Goal: Find specific page/section: Find specific page/section

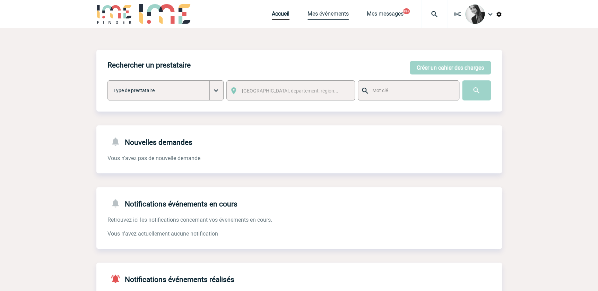
click at [336, 15] on link "Mes événements" at bounding box center [328, 15] width 41 height 10
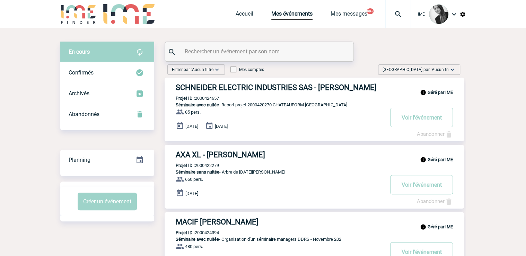
click at [429, 68] on span "Trier par : Aucun tri" at bounding box center [416, 69] width 66 height 7
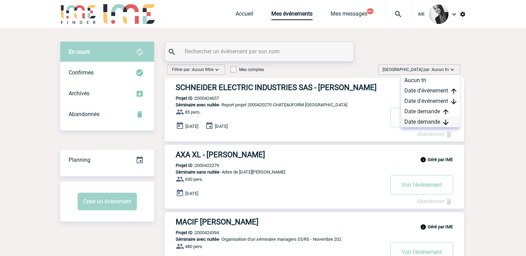
click at [424, 119] on div "Date demande" at bounding box center [430, 122] width 59 height 10
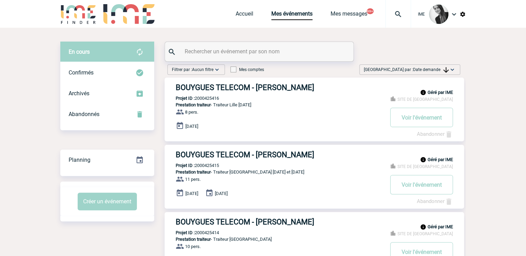
click at [432, 68] on span "Date demande" at bounding box center [431, 69] width 36 height 5
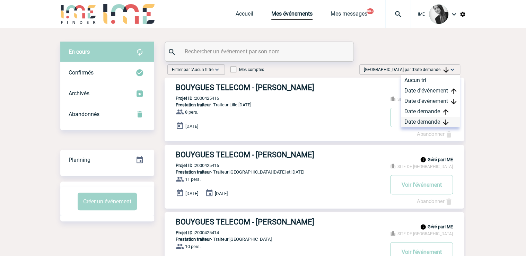
click at [428, 122] on div "Date demande" at bounding box center [430, 122] width 59 height 10
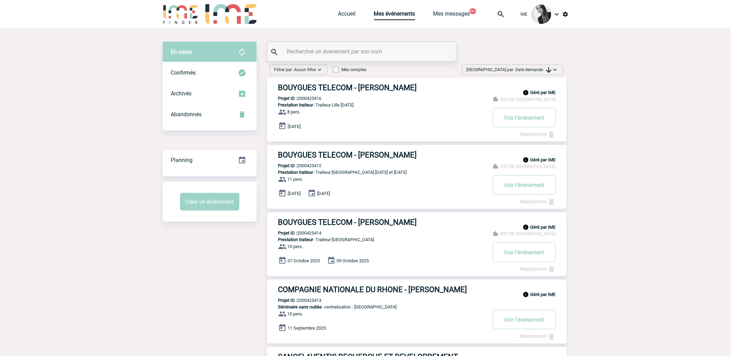
click at [530, 67] on span "Date demande" at bounding box center [534, 69] width 36 height 5
click at [524, 122] on div "Date demande" at bounding box center [533, 122] width 59 height 10
click at [530, 69] on span "Date demande" at bounding box center [534, 69] width 36 height 5
click at [522, 123] on div "Date demande" at bounding box center [533, 122] width 59 height 10
drag, startPoint x: 154, startPoint y: 223, endPoint x: 157, endPoint y: 234, distance: 11.4
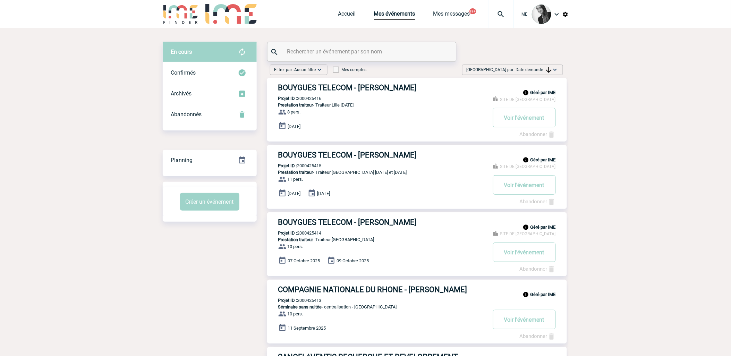
click at [530, 68] on span "Date demande" at bounding box center [534, 69] width 36 height 5
drag, startPoint x: 529, startPoint y: 121, endPoint x: 590, endPoint y: 95, distance: 66.2
click at [529, 121] on div "Date demande" at bounding box center [533, 122] width 59 height 10
drag, startPoint x: 526, startPoint y: 68, endPoint x: 537, endPoint y: 110, distance: 43.0
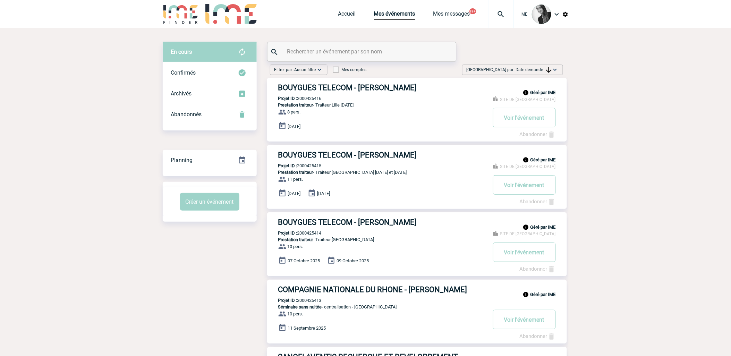
click at [526, 68] on span "Date demande" at bounding box center [534, 69] width 36 height 5
drag, startPoint x: 525, startPoint y: 123, endPoint x: 510, endPoint y: 129, distance: 15.8
click at [525, 123] on div "Date demande" at bounding box center [533, 122] width 59 height 10
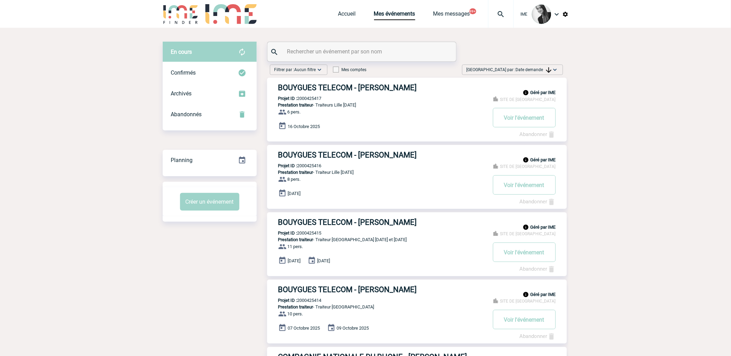
click at [515, 68] on span "[GEOGRAPHIC_DATA] par : Date demande" at bounding box center [508, 69] width 85 height 7
click at [515, 117] on div "Date demande" at bounding box center [533, 122] width 59 height 10
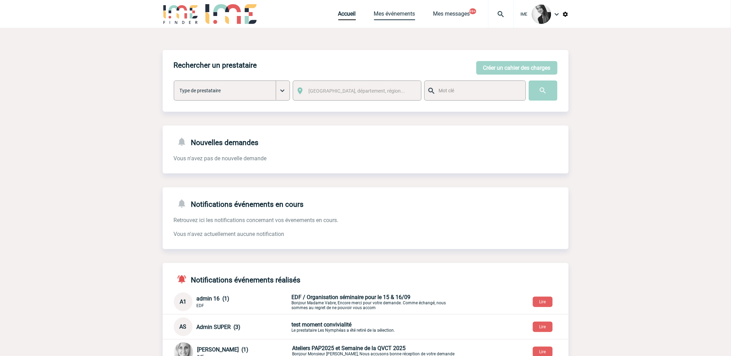
click at [387, 13] on link "Mes événements" at bounding box center [394, 15] width 41 height 10
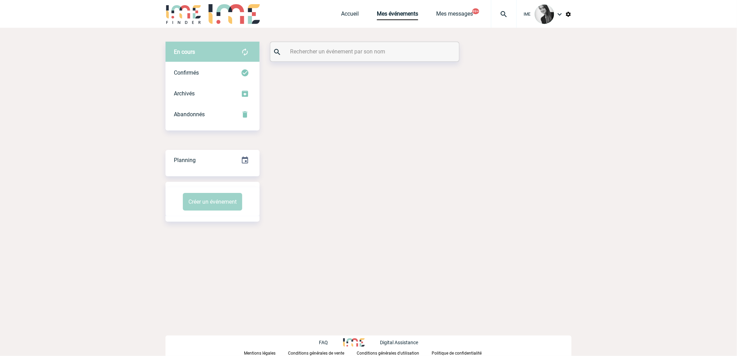
click at [312, 51] on input "text" at bounding box center [365, 51] width 154 height 10
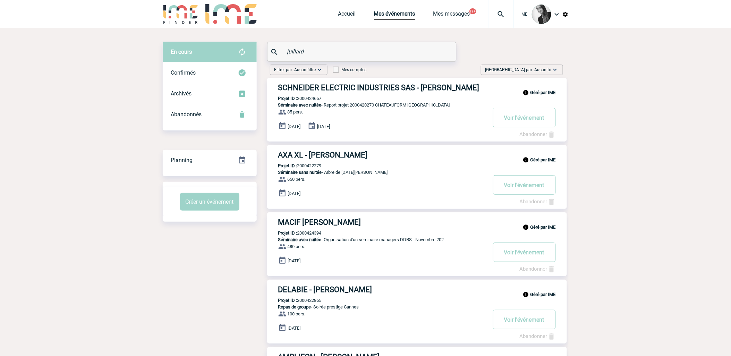
type input "juillard"
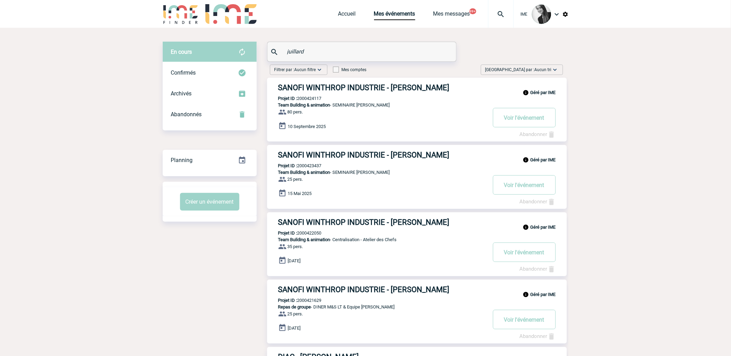
click at [309, 101] on p "Projet ID : 2000424117" at bounding box center [294, 98] width 54 height 5
copy p "2000424117"
click at [74, 169] on body "IME Accueil Mes événements" at bounding box center [365, 227] width 731 height 454
click at [348, 16] on link "Accueil" at bounding box center [347, 15] width 18 height 10
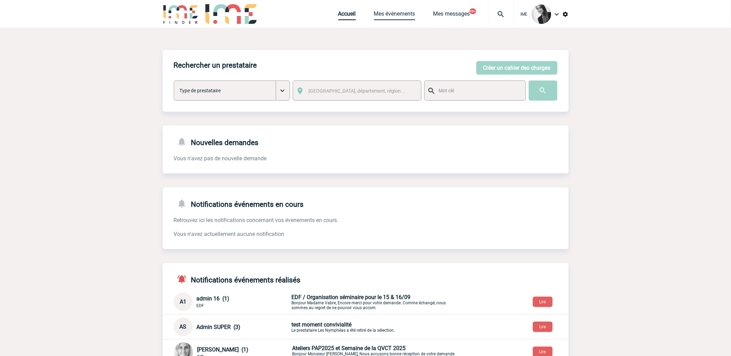
click at [381, 19] on link "Mes événements" at bounding box center [394, 15] width 41 height 10
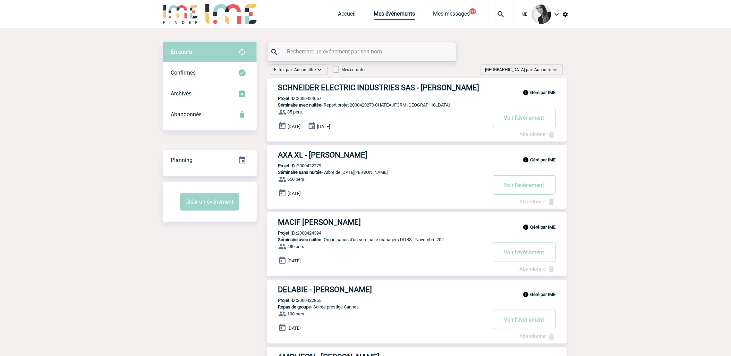
click at [543, 66] on span "Trier par : Aucun tri" at bounding box center [518, 69] width 66 height 7
click at [523, 120] on div "Date demande" at bounding box center [533, 122] width 59 height 10
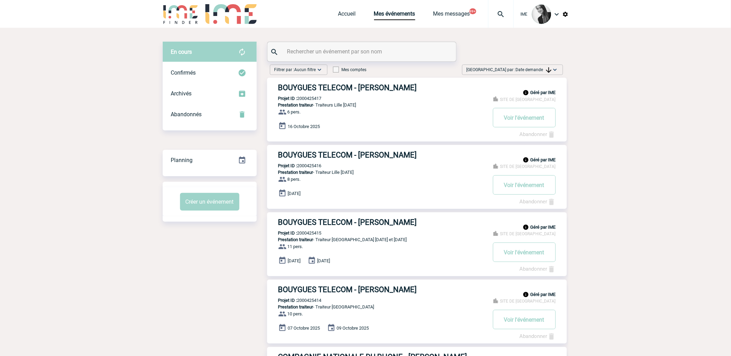
click at [531, 74] on div "Trier par : Date demande Aucun tri Date d'événement Date d'événement Date deman…" at bounding box center [512, 70] width 101 height 10
drag, startPoint x: 525, startPoint y: 123, endPoint x: 517, endPoint y: 128, distance: 9.3
click at [525, 123] on div "Date demande" at bounding box center [533, 122] width 59 height 10
drag, startPoint x: 207, startPoint y: 288, endPoint x: 201, endPoint y: 297, distance: 10.5
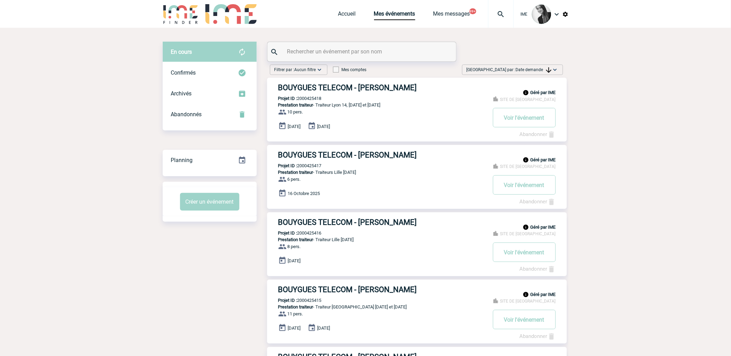
click at [542, 72] on span "Trier par : Date demande" at bounding box center [508, 69] width 85 height 7
click at [513, 121] on div "Date demande" at bounding box center [533, 122] width 59 height 10
click at [525, 70] on span "Date demande" at bounding box center [534, 69] width 36 height 5
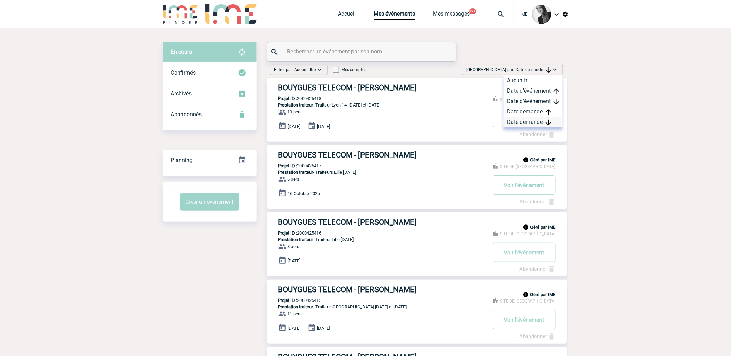
click at [527, 124] on div "Date demande" at bounding box center [533, 122] width 59 height 10
click at [537, 68] on span "Date demande" at bounding box center [534, 69] width 36 height 5
click at [515, 126] on div "Date demande" at bounding box center [533, 122] width 59 height 10
drag, startPoint x: 530, startPoint y: 69, endPoint x: 534, endPoint y: 100, distance: 31.1
click at [530, 70] on span "Date demande" at bounding box center [534, 69] width 36 height 5
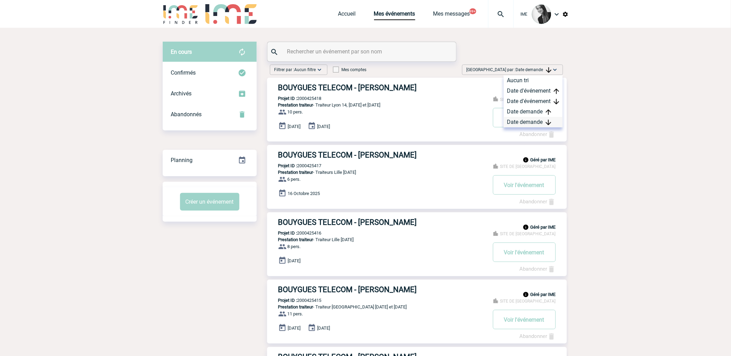
click at [527, 123] on div "Date demande" at bounding box center [533, 122] width 59 height 10
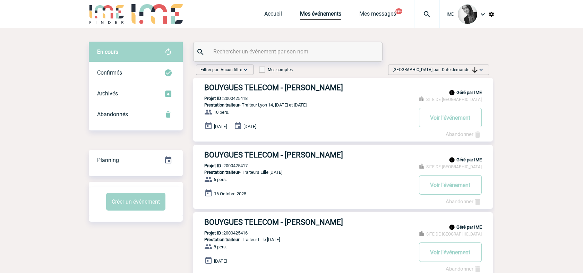
click at [458, 69] on span "Date demande" at bounding box center [460, 69] width 36 height 5
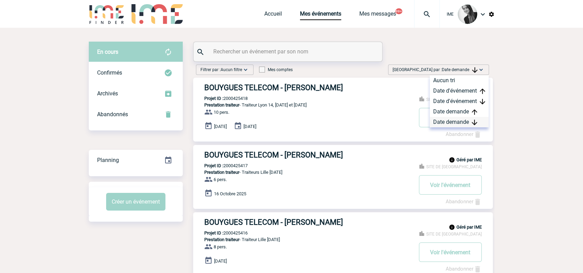
click at [456, 122] on div "Date demande" at bounding box center [459, 122] width 59 height 10
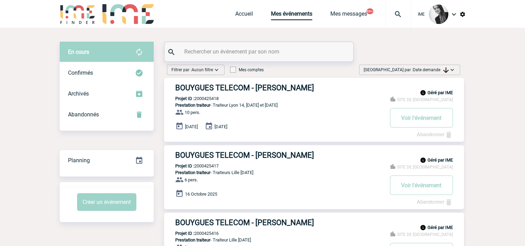
click at [444, 67] on img at bounding box center [446, 70] width 6 height 6
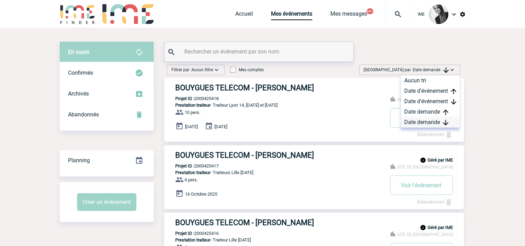
click at [420, 122] on div "Date demande" at bounding box center [430, 122] width 59 height 10
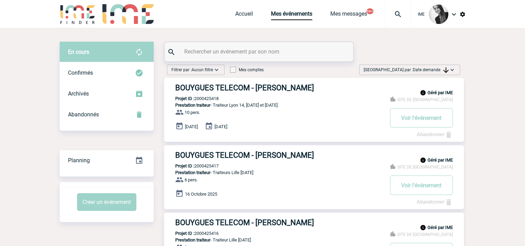
click at [438, 71] on span "Date demande" at bounding box center [431, 69] width 36 height 5
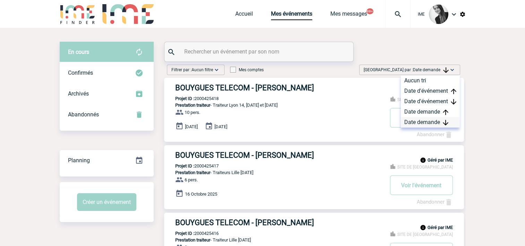
click at [418, 123] on div "Date demande" at bounding box center [430, 122] width 59 height 10
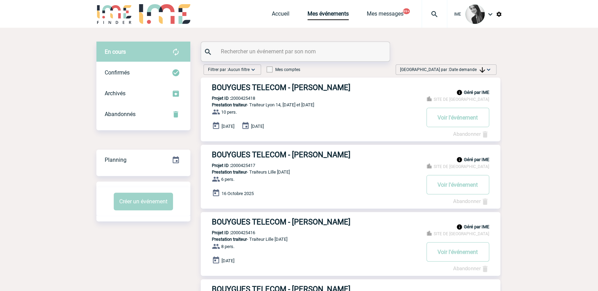
click at [271, 54] on input "text" at bounding box center [296, 51] width 154 height 10
click at [224, 50] on input "text" at bounding box center [296, 51] width 154 height 10
click at [276, 50] on input "text" at bounding box center [296, 51] width 154 height 10
paste input "NIWEMUGENI"
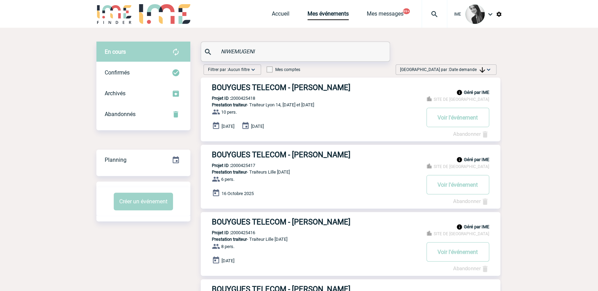
type input "NIWEMUGENI"
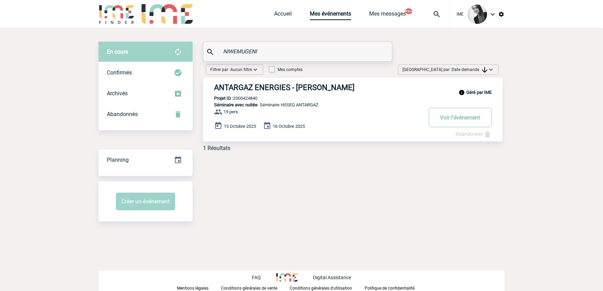
click at [458, 114] on button "Voir l'événement" at bounding box center [460, 117] width 63 height 19
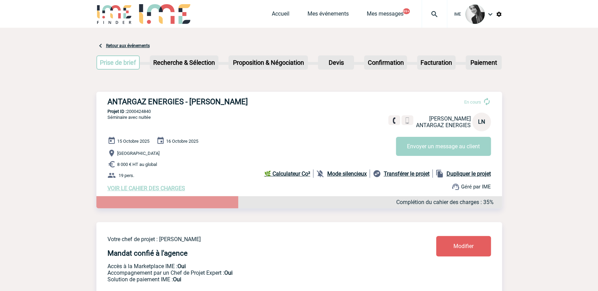
click at [146, 111] on p "Projet ID : 2000424840" at bounding box center [299, 111] width 406 height 5
copy p "2000424840"
click at [283, 11] on link "Accueil" at bounding box center [281, 15] width 18 height 10
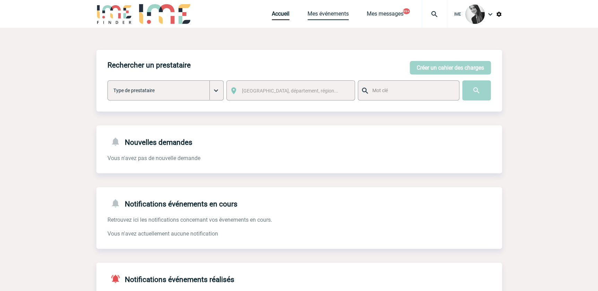
click at [331, 15] on link "Mes événements" at bounding box center [328, 15] width 41 height 10
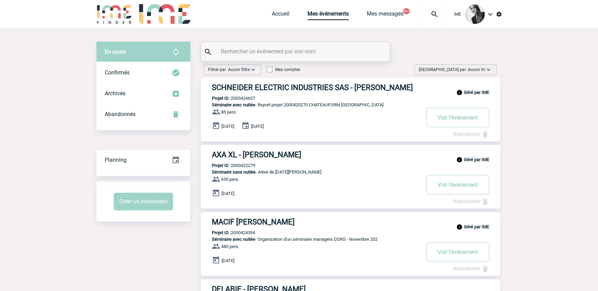
click at [479, 65] on div "[GEOGRAPHIC_DATA] par : Aucun tri Aucun tri Date d'événement Date d'événement D…" at bounding box center [455, 70] width 82 height 10
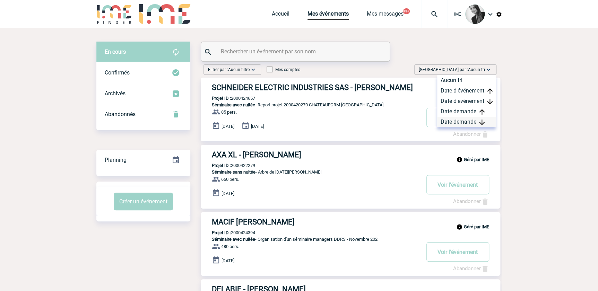
click at [450, 120] on div "Date demande" at bounding box center [466, 122] width 59 height 10
click at [264, 57] on div at bounding box center [295, 51] width 189 height 19
click at [267, 50] on input "text" at bounding box center [296, 51] width 154 height 10
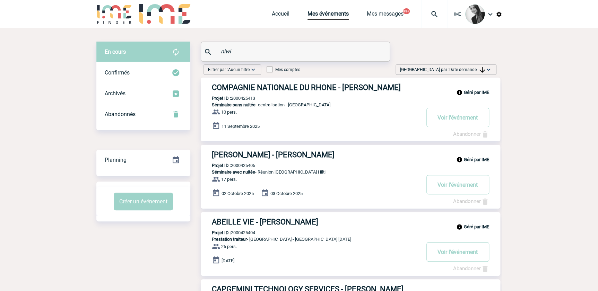
type input "niwi"
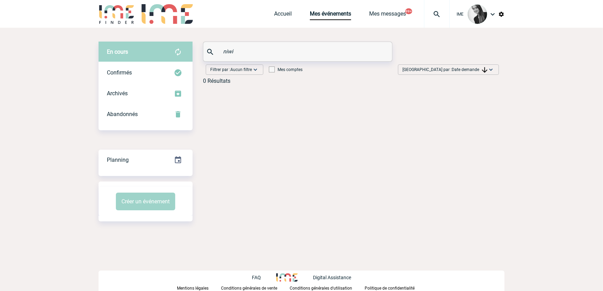
drag, startPoint x: 249, startPoint y: 52, endPoint x: 201, endPoint y: 59, distance: 49.0
click at [201, 59] on div "En cours En cours Confirmés Archivés Abandonnés En cours Confirmés Archivés Aba…" at bounding box center [301, 66] width 406 height 48
drag, startPoint x: 233, startPoint y: 50, endPoint x: 204, endPoint y: 52, distance: 28.8
click at [205, 51] on div "lidia" at bounding box center [297, 51] width 189 height 19
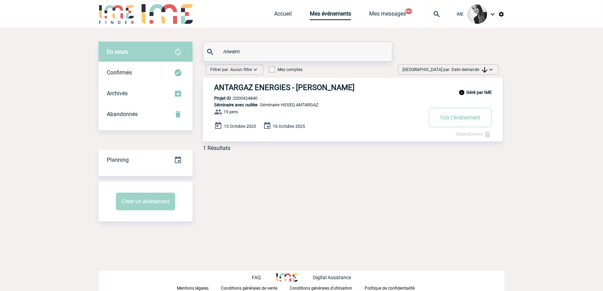
type input "niwem"
click at [351, 86] on h3 "ANTARGAZ ENERGIES - Lidia NIWEMUGENI" at bounding box center [318, 87] width 208 height 9
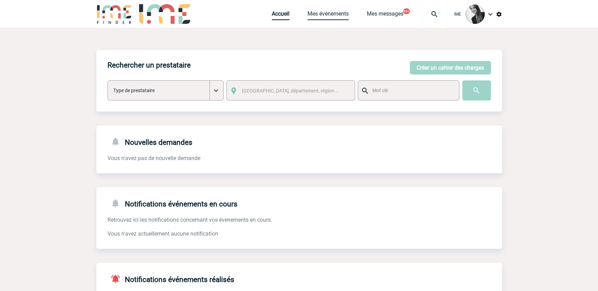
click at [335, 10] on link "Mes événements" at bounding box center [328, 15] width 41 height 10
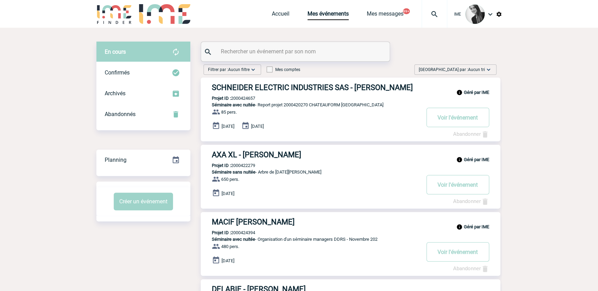
click at [486, 72] on img at bounding box center [488, 69] width 7 height 7
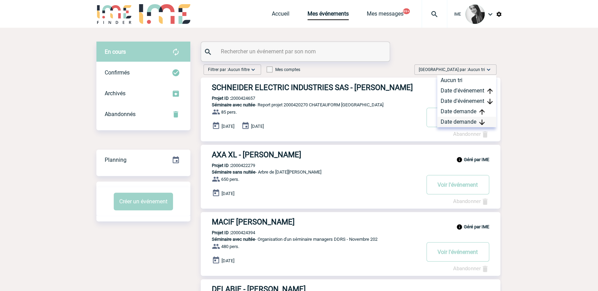
click at [482, 122] on img at bounding box center [482, 123] width 6 height 6
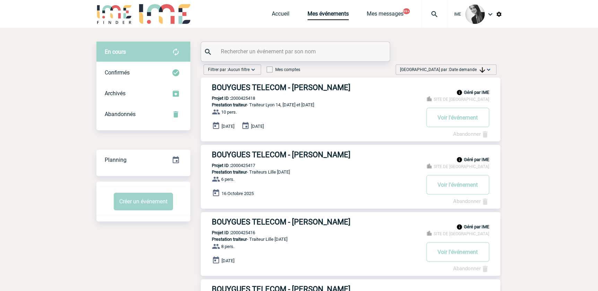
click at [454, 69] on span "Date demande" at bounding box center [467, 69] width 36 height 5
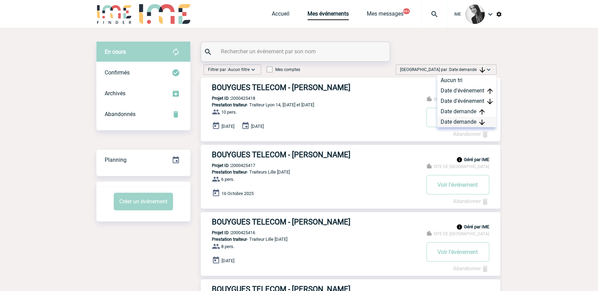
click at [446, 121] on div "Date demande" at bounding box center [466, 122] width 59 height 10
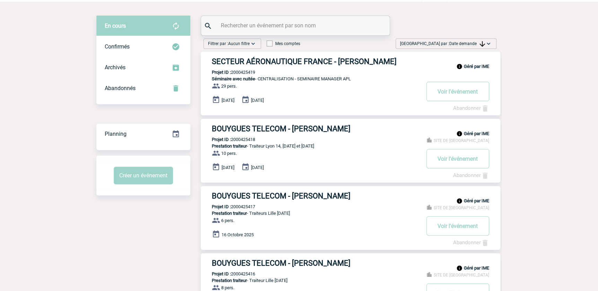
scroll to position [31, 0]
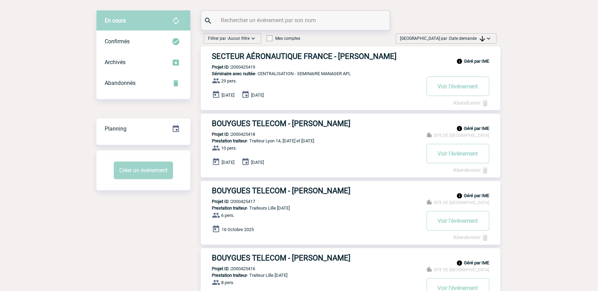
click at [454, 38] on span "Date demande" at bounding box center [467, 38] width 36 height 5
click at [451, 89] on div "Date demande" at bounding box center [466, 91] width 59 height 10
click at [486, 40] on img at bounding box center [488, 38] width 7 height 7
click at [457, 92] on div "Date demande" at bounding box center [466, 91] width 59 height 10
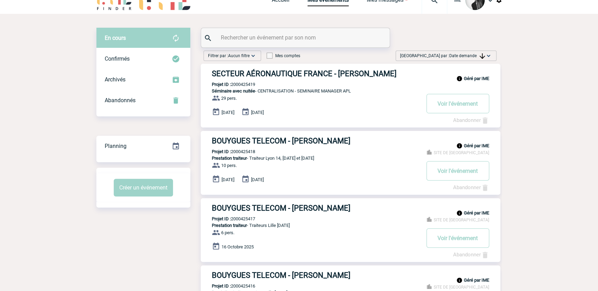
scroll to position [0, 0]
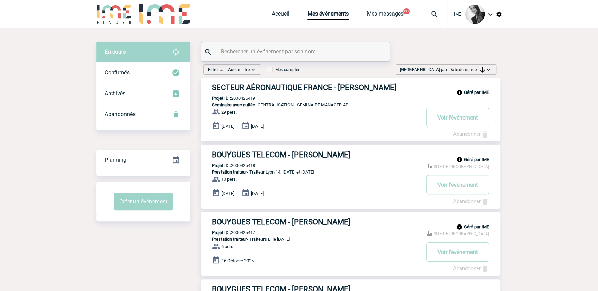
click at [254, 58] on div at bounding box center [295, 51] width 189 height 19
click at [476, 66] on span "Trier par : Date demande" at bounding box center [442, 69] width 85 height 7
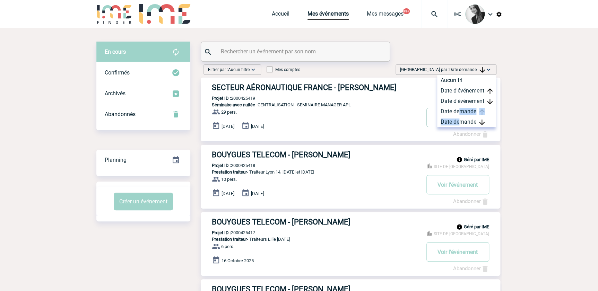
drag, startPoint x: 460, startPoint y: 116, endPoint x: 460, endPoint y: 120, distance: 4.2
click at [460, 118] on div "Aucun tri Date d'événement Date d'événement Date demande Date demande" at bounding box center [466, 101] width 59 height 52
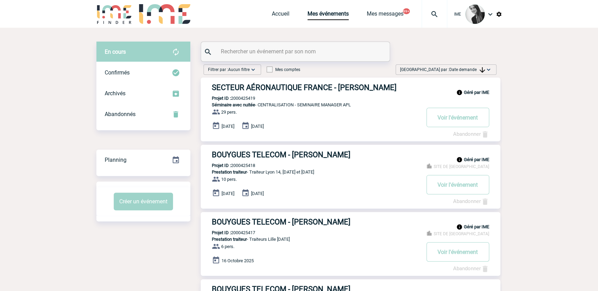
click at [465, 70] on span "Date demande" at bounding box center [467, 69] width 36 height 5
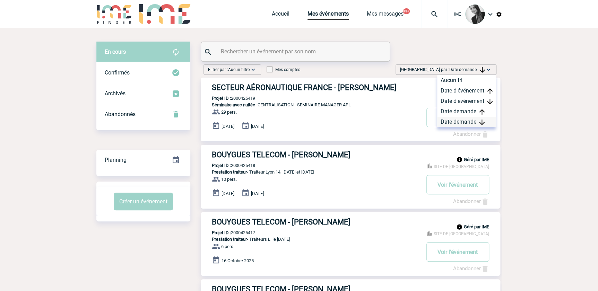
click at [456, 123] on div "Date demande" at bounding box center [466, 122] width 59 height 10
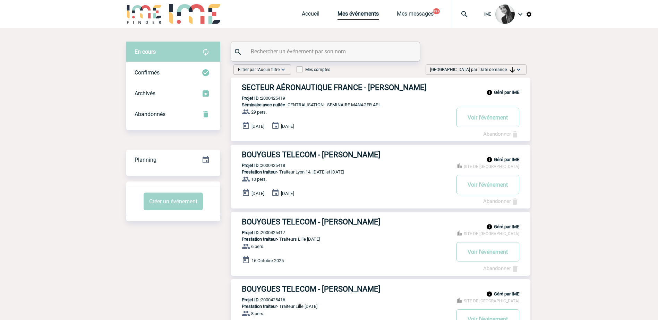
click at [506, 75] on div "Trier par : Date demande Aucun tri Date d'événement Date d'événement Date deman…" at bounding box center [476, 71] width 106 height 13
click at [509, 69] on span "Date demande" at bounding box center [497, 69] width 36 height 5
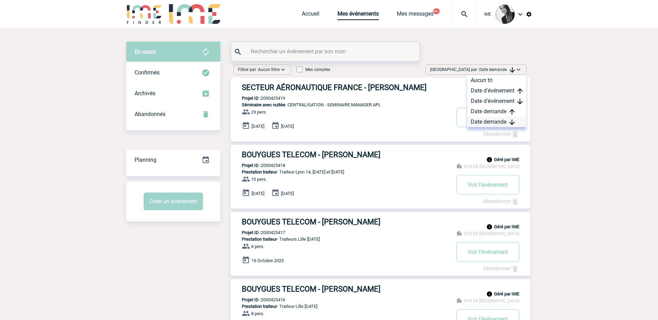
click at [479, 123] on div "Date demande" at bounding box center [496, 122] width 59 height 10
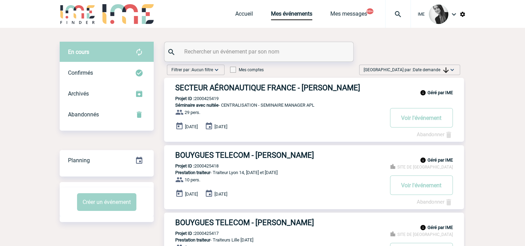
drag, startPoint x: 417, startPoint y: 68, endPoint x: 416, endPoint y: 110, distance: 41.3
click at [417, 68] on span "Date demande" at bounding box center [431, 69] width 36 height 5
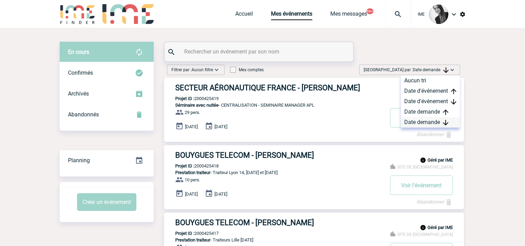
click at [418, 125] on div "Date demande" at bounding box center [430, 122] width 59 height 10
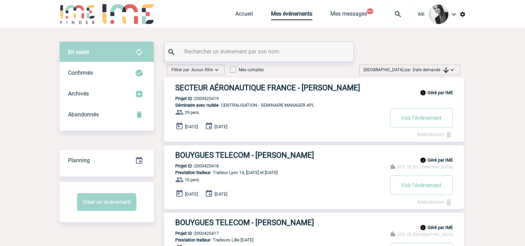
click at [432, 69] on span "Date demande" at bounding box center [431, 69] width 36 height 5
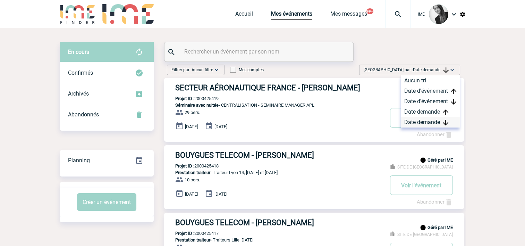
click at [448, 121] on div "Date demande" at bounding box center [430, 122] width 59 height 10
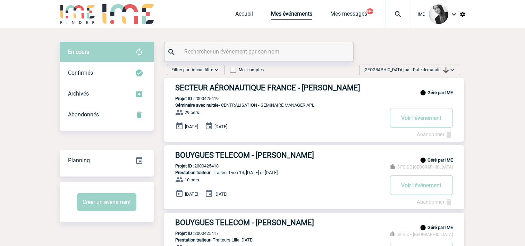
click at [445, 70] on img at bounding box center [446, 70] width 6 height 6
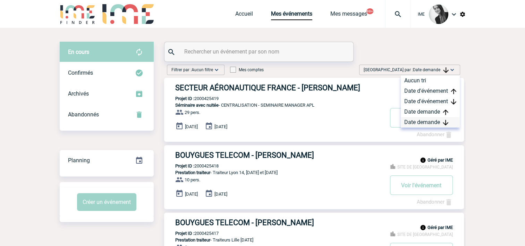
click at [433, 124] on div "Date demande" at bounding box center [430, 122] width 59 height 10
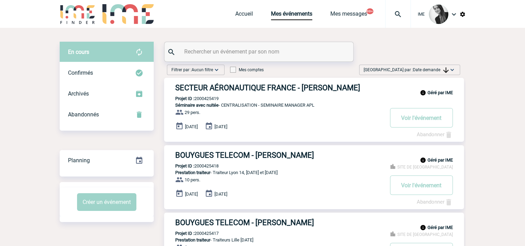
click at [426, 74] on div "Trier par : Date demande Aucun tri Date d'événement Date d'événement Date deman…" at bounding box center [409, 70] width 101 height 10
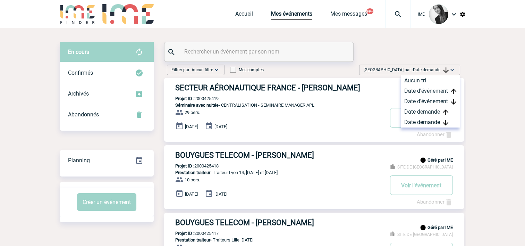
click at [430, 69] on span "Date demande" at bounding box center [431, 69] width 36 height 5
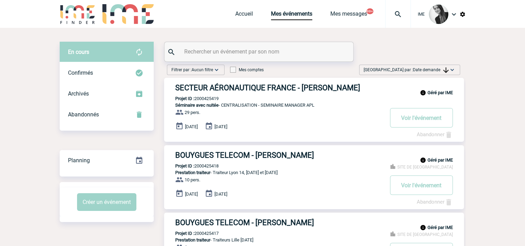
click at [408, 68] on span "[GEOGRAPHIC_DATA] par : Date demande" at bounding box center [405, 69] width 85 height 7
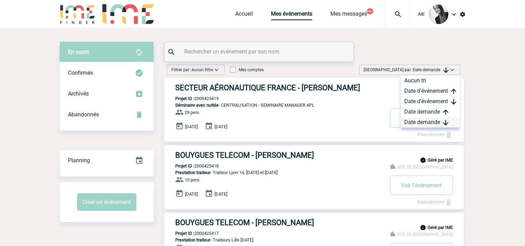
click at [415, 124] on div "Date demande" at bounding box center [430, 122] width 59 height 10
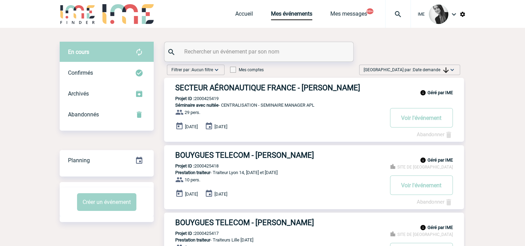
click at [420, 72] on span "Date demande" at bounding box center [431, 69] width 36 height 5
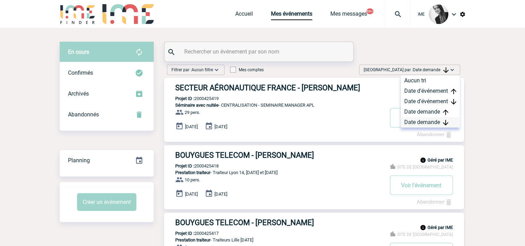
click at [409, 125] on div "Date demande" at bounding box center [430, 122] width 59 height 10
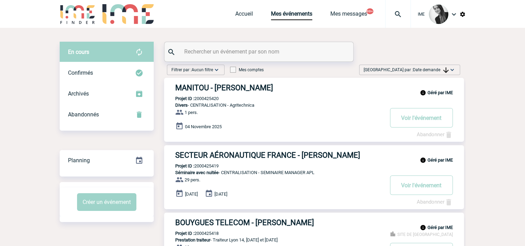
drag, startPoint x: 438, startPoint y: 70, endPoint x: 434, endPoint y: 93, distance: 23.5
click at [438, 70] on span "Date demande" at bounding box center [431, 69] width 36 height 5
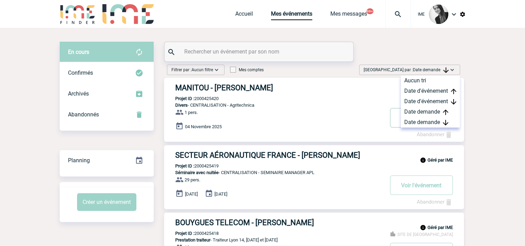
click at [428, 127] on button "Voir l'événement" at bounding box center [421, 117] width 63 height 19
click at [423, 122] on div "Date demande" at bounding box center [430, 122] width 59 height 10
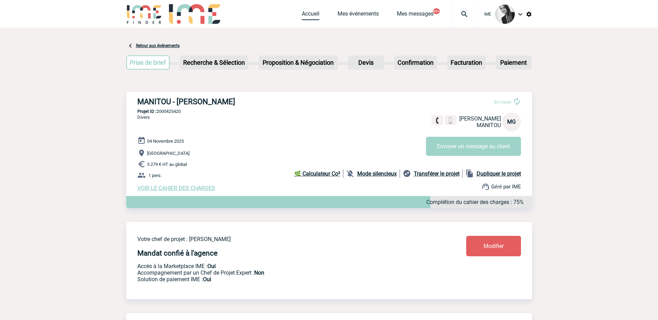
click at [316, 11] on link "Accueil" at bounding box center [311, 15] width 18 height 10
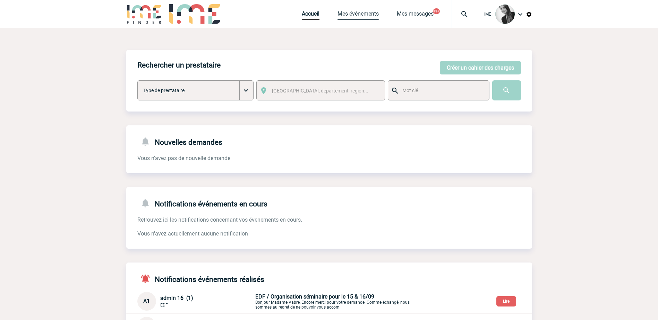
drag, startPoint x: 357, startPoint y: 15, endPoint x: 376, endPoint y: 48, distance: 37.6
click at [357, 15] on link "Mes événements" at bounding box center [357, 15] width 41 height 10
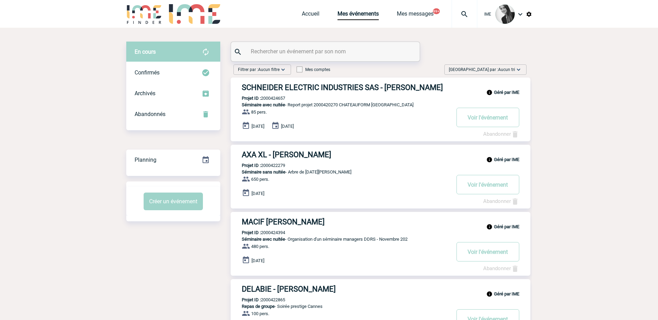
drag, startPoint x: 520, startPoint y: 69, endPoint x: 519, endPoint y: 102, distance: 32.6
click at [517, 70] on img at bounding box center [518, 69] width 7 height 7
drag, startPoint x: 496, startPoint y: 119, endPoint x: 562, endPoint y: 131, distance: 67.3
click at [496, 119] on div "Date demande" at bounding box center [496, 122] width 59 height 10
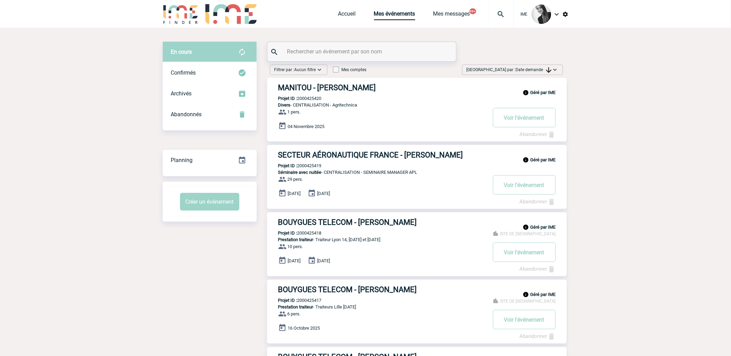
drag, startPoint x: 539, startPoint y: 67, endPoint x: 542, endPoint y: 93, distance: 26.5
click at [539, 67] on span "[GEOGRAPHIC_DATA] par : Date demande" at bounding box center [508, 69] width 85 height 7
drag, startPoint x: 535, startPoint y: 121, endPoint x: 522, endPoint y: 128, distance: 15.2
click at [535, 121] on div "Date demande" at bounding box center [533, 122] width 59 height 10
